Goal: Task Accomplishment & Management: Manage account settings

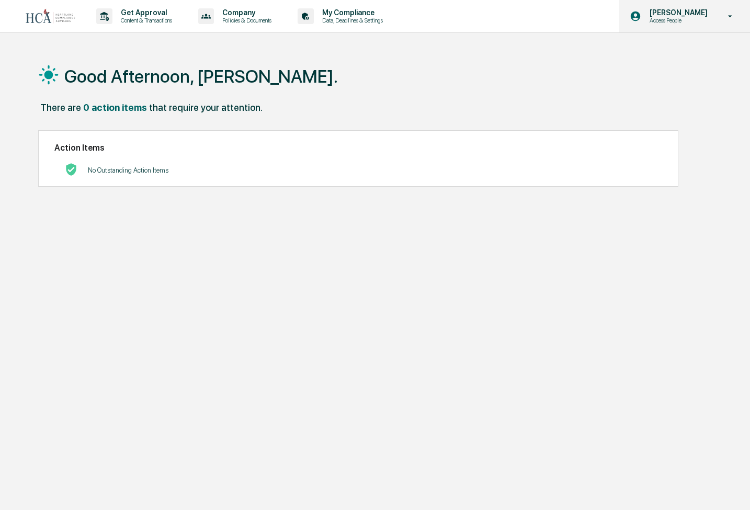
click at [710, 14] on p "[PERSON_NAME]" at bounding box center [677, 12] width 72 height 8
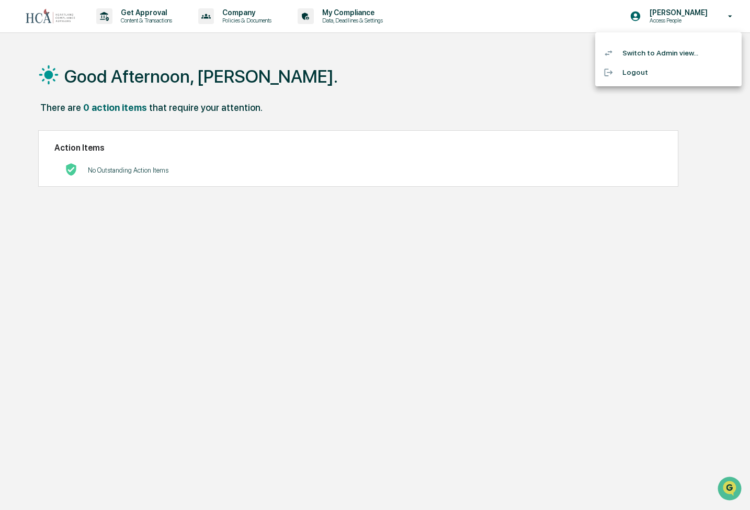
click at [664, 49] on li "Switch to Admin view..." at bounding box center [668, 52] width 146 height 19
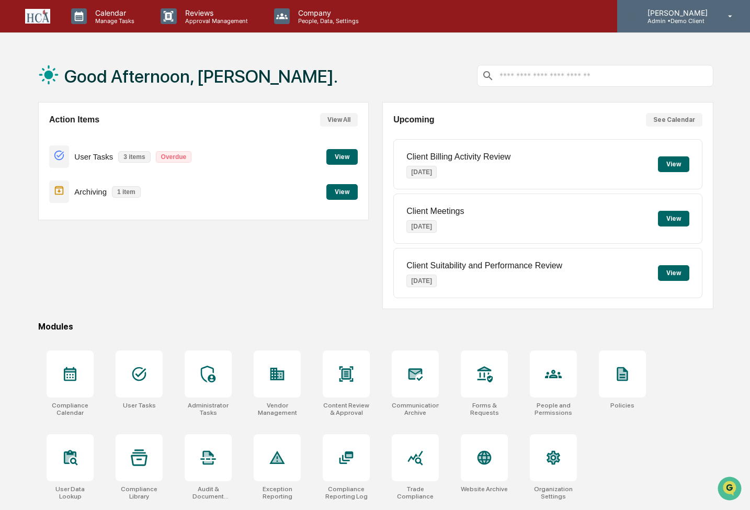
click at [728, 15] on icon at bounding box center [730, 17] width 18 height 10
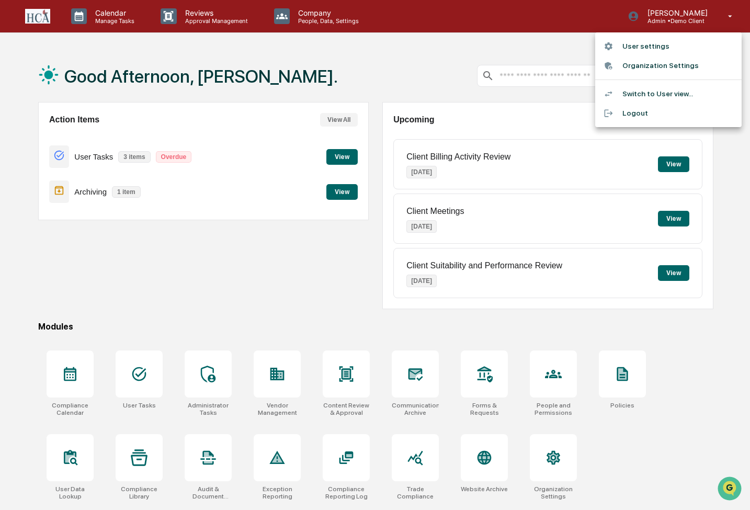
click at [479, 38] on div at bounding box center [375, 255] width 750 height 510
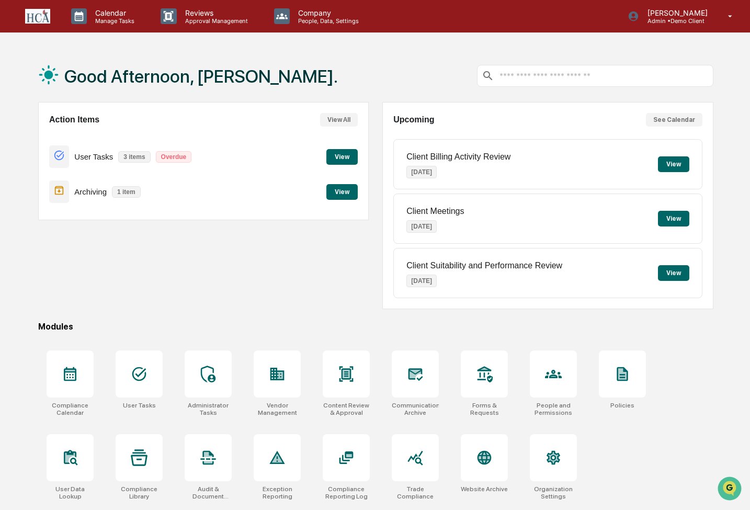
click at [343, 153] on button "View" at bounding box center [341, 157] width 31 height 16
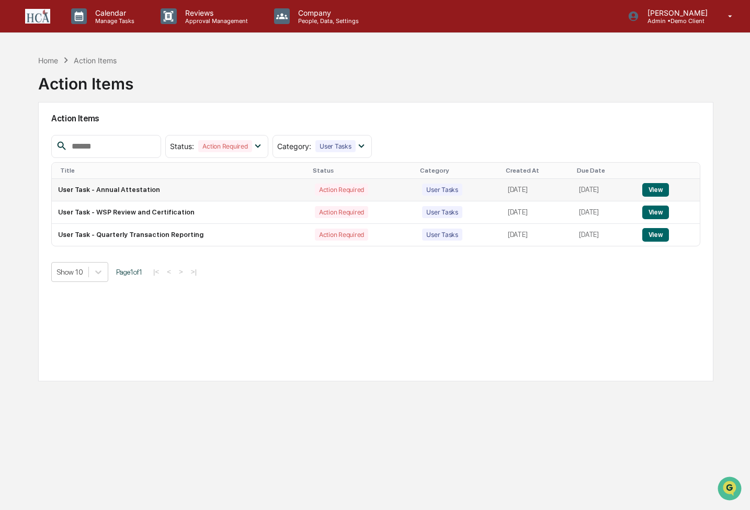
click at [651, 183] on button "View" at bounding box center [655, 190] width 27 height 14
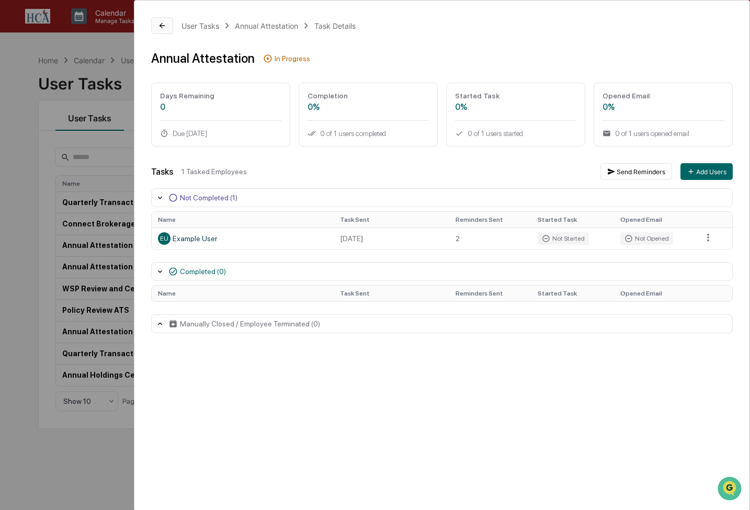
click at [158, 24] on icon at bounding box center [162, 25] width 8 height 8
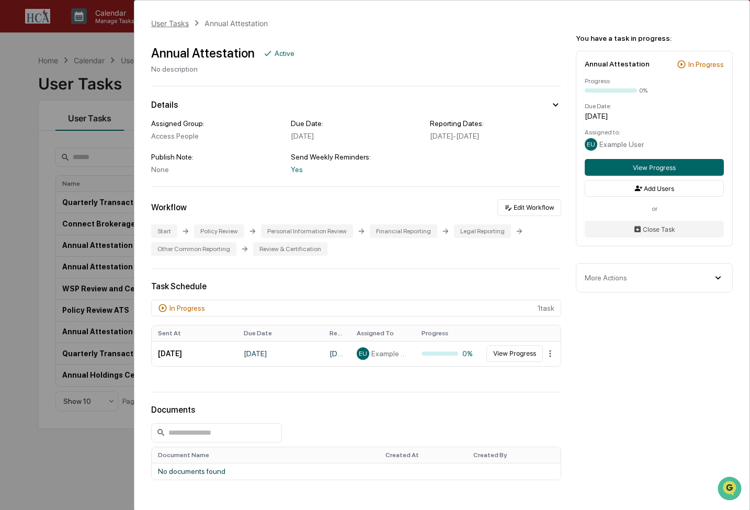
click at [158, 24] on div "User Tasks" at bounding box center [170, 23] width 38 height 9
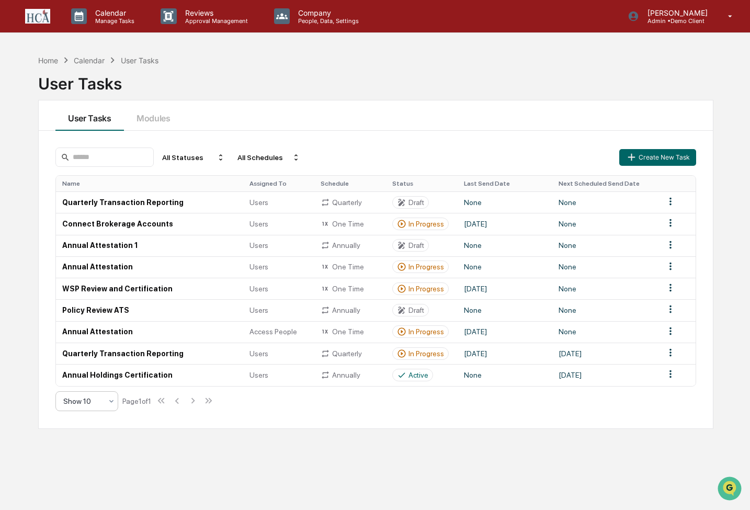
click at [113, 400] on icon at bounding box center [111, 401] width 8 height 8
click at [89, 456] on div "Show 25" at bounding box center [87, 451] width 62 height 21
click at [90, 456] on div "Home Calendar User Tasks User Tasks User Tasks Modules All Statuses All Schedul…" at bounding box center [375, 305] width 706 height 510
click at [94, 59] on div "Calendar" at bounding box center [89, 60] width 31 height 9
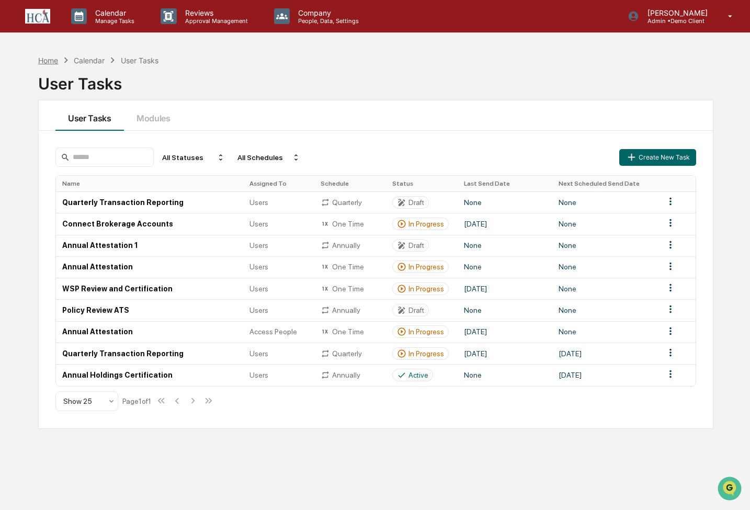
click at [52, 60] on div "Home" at bounding box center [48, 60] width 20 height 9
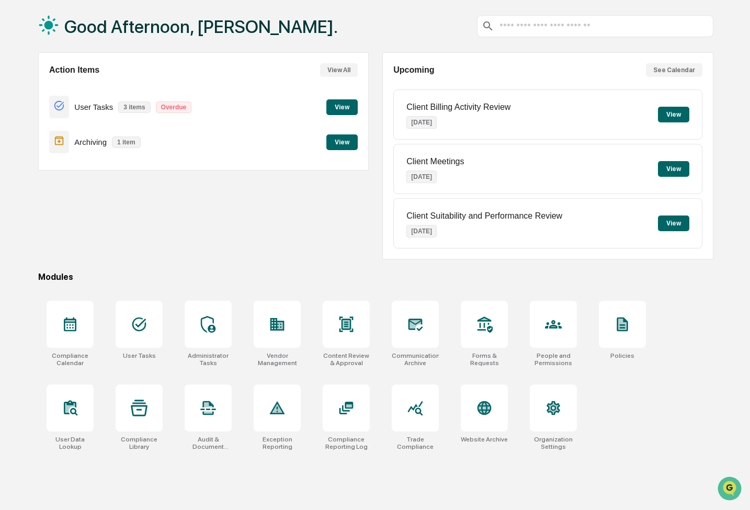
scroll to position [60, 0]
click at [76, 301] on div at bounding box center [70, 324] width 47 height 47
click at [485, 326] on div at bounding box center [484, 324] width 47 height 47
click at [286, 384] on div at bounding box center [277, 407] width 47 height 47
click at [618, 316] on icon at bounding box center [622, 324] width 17 height 17
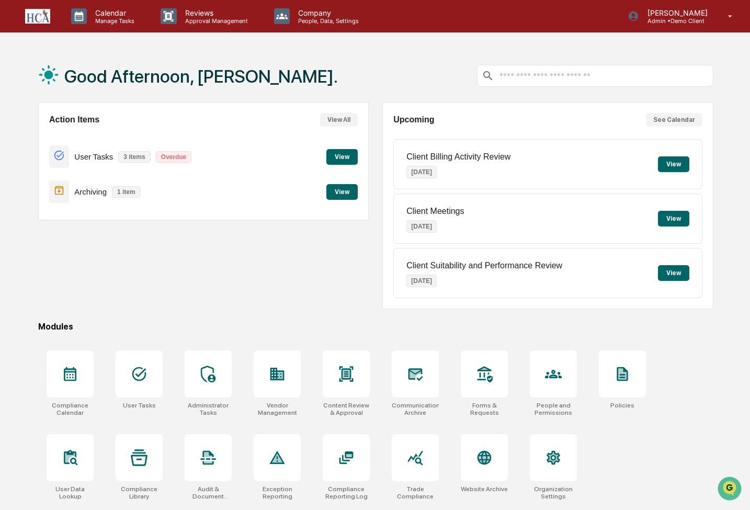
scroll to position [0, 0]
click at [313, 13] on p "Company" at bounding box center [327, 12] width 74 height 9
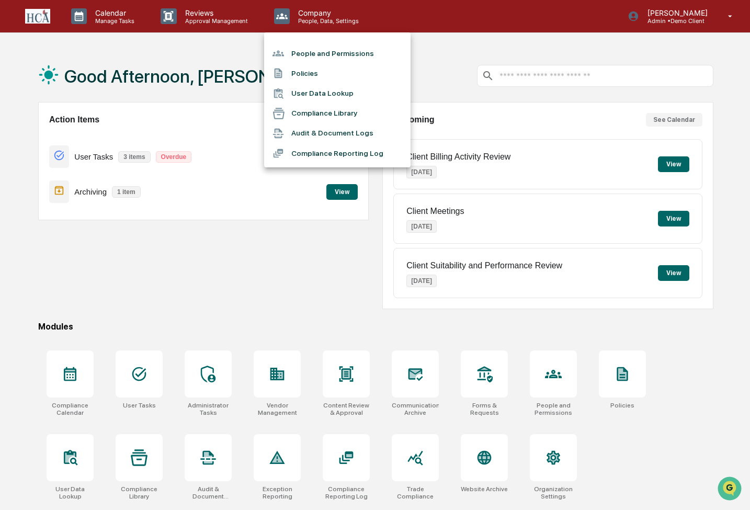
click at [181, 18] on div at bounding box center [375, 255] width 750 height 510
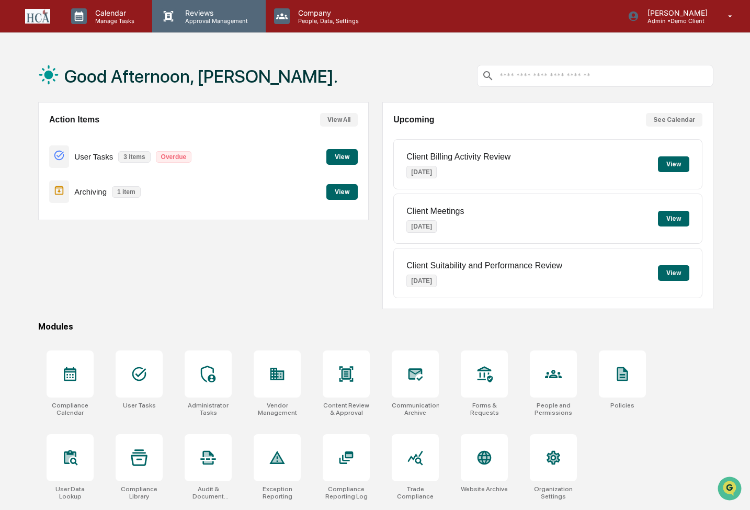
click at [173, 19] on icon at bounding box center [168, 16] width 16 height 16
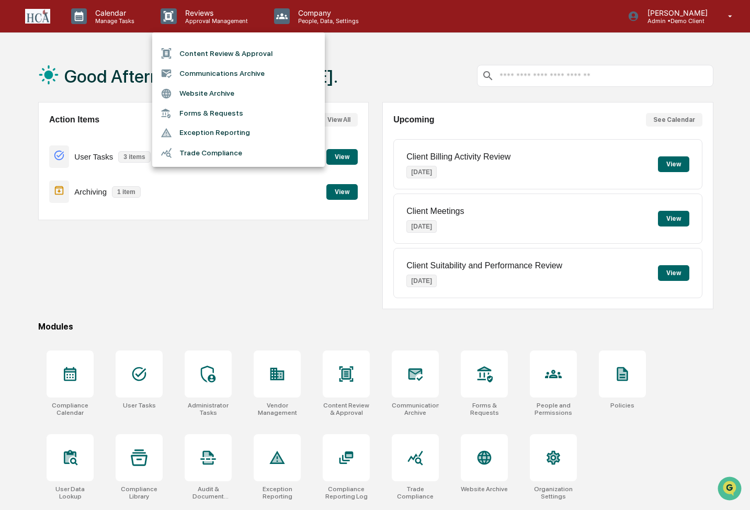
click at [115, 20] on div at bounding box center [375, 255] width 750 height 510
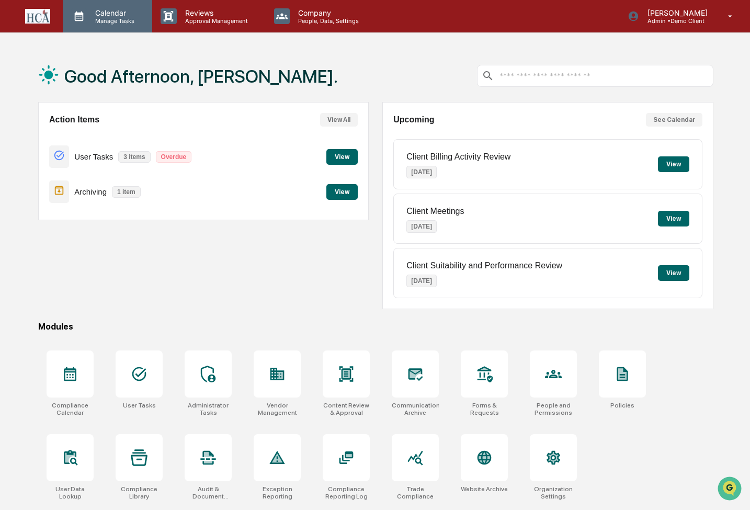
click at [121, 16] on p "Calendar" at bounding box center [113, 12] width 53 height 9
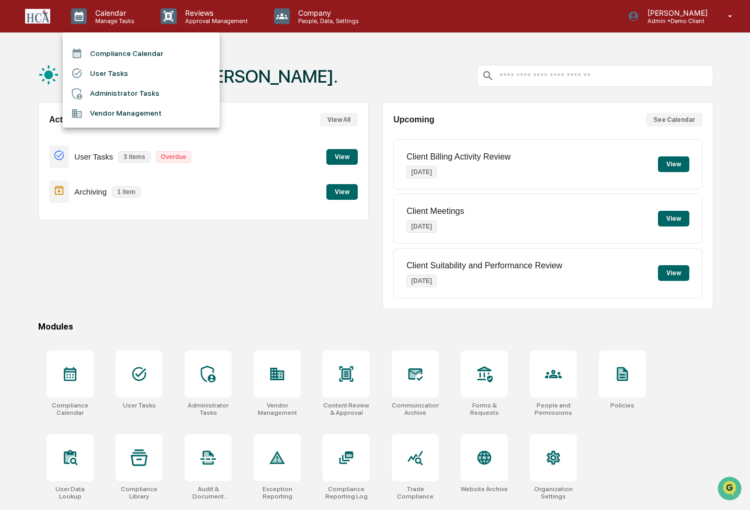
click at [413, 81] on div at bounding box center [375, 255] width 750 height 510
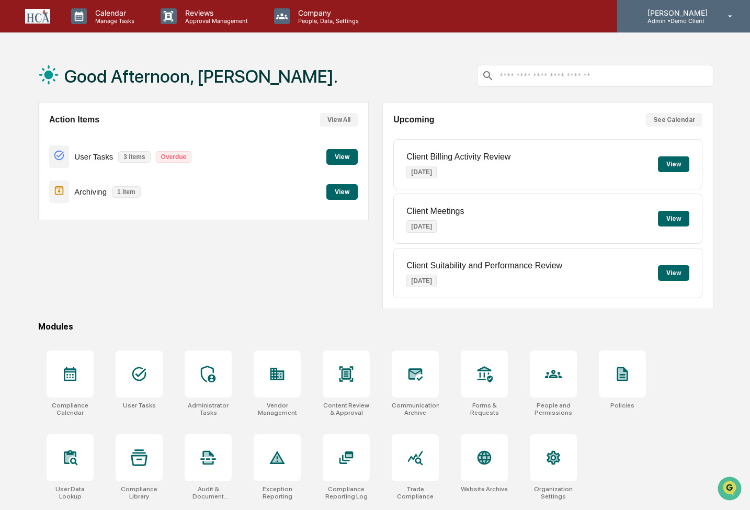
click at [696, 18] on p "Admin • Demo Client" at bounding box center [676, 20] width 74 height 7
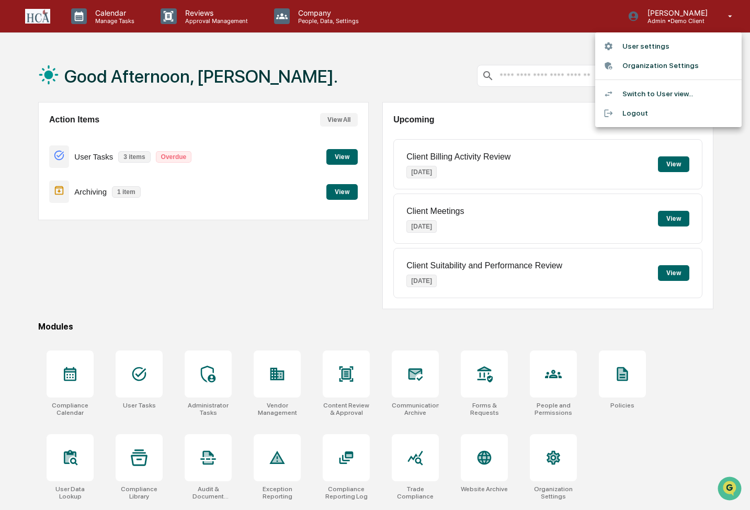
click at [644, 67] on li "Organization Settings" at bounding box center [668, 65] width 146 height 19
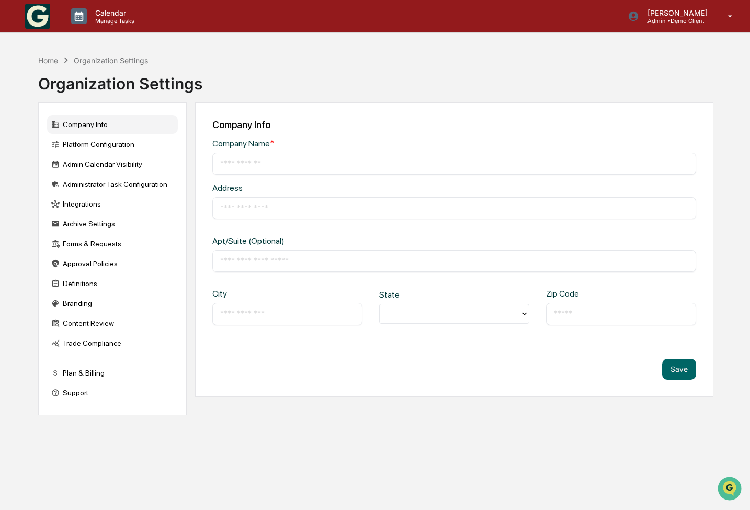
type input "**********"
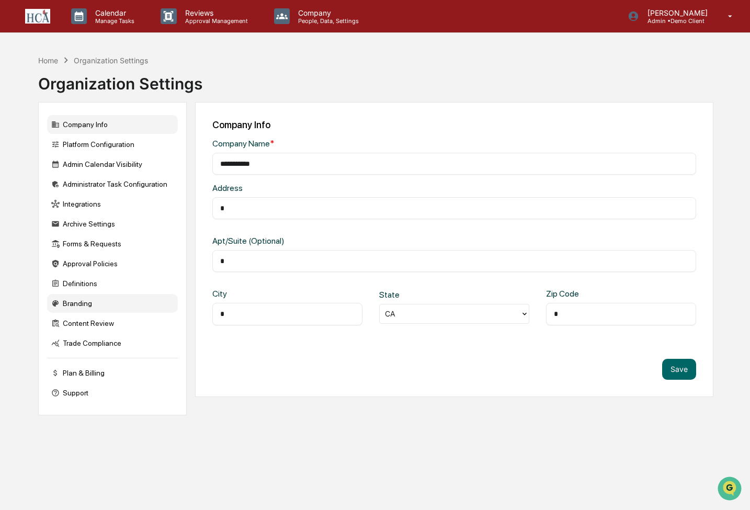
click at [71, 299] on div "Branding" at bounding box center [112, 303] width 131 height 19
